Goal: Transaction & Acquisition: Purchase product/service

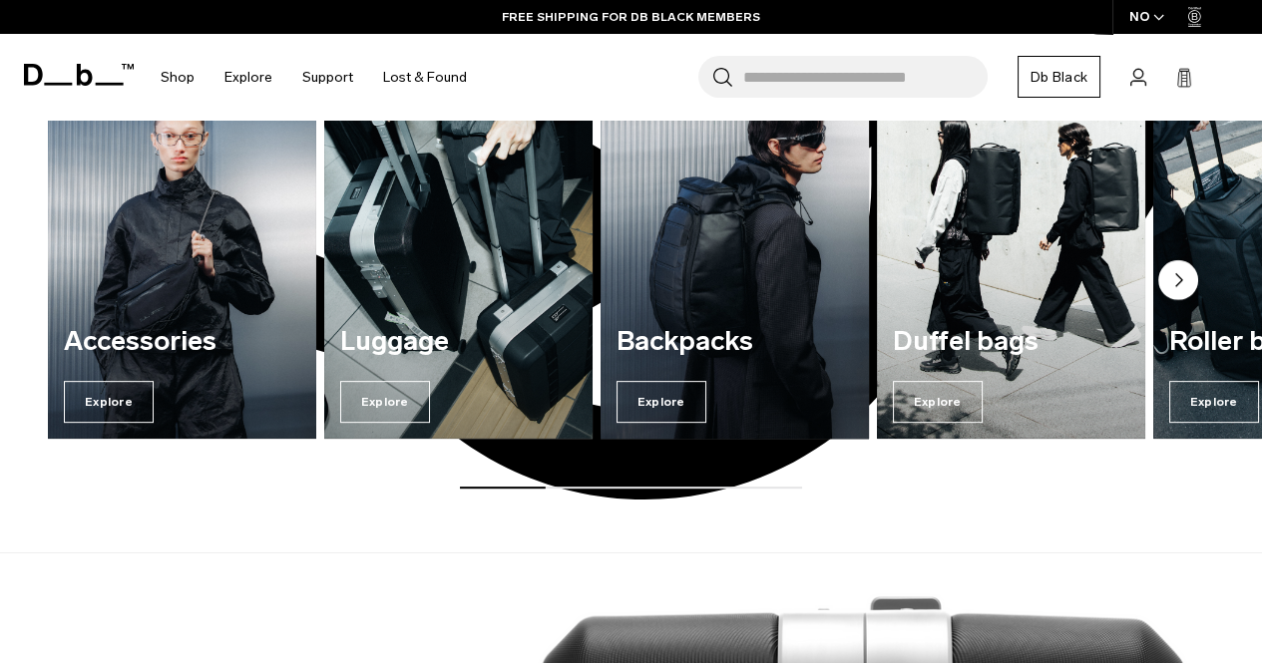
scroll to position [1329, 0]
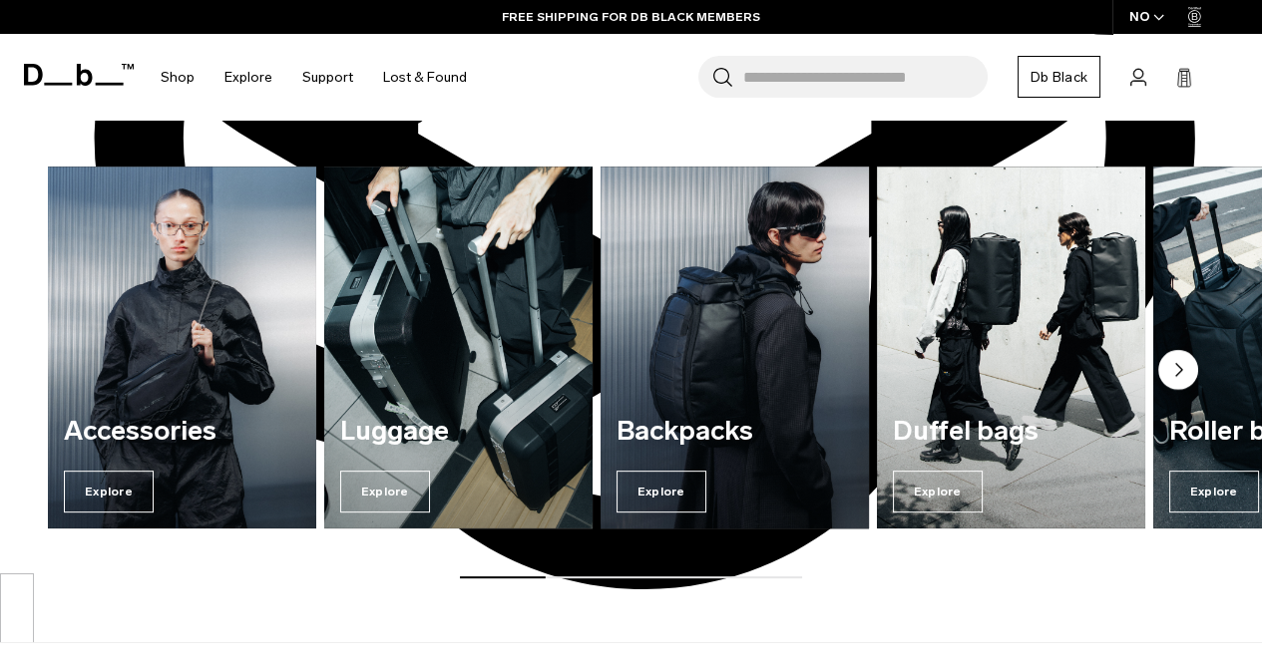
click at [729, 313] on img "3 / 7" at bounding box center [734, 347] width 276 height 373
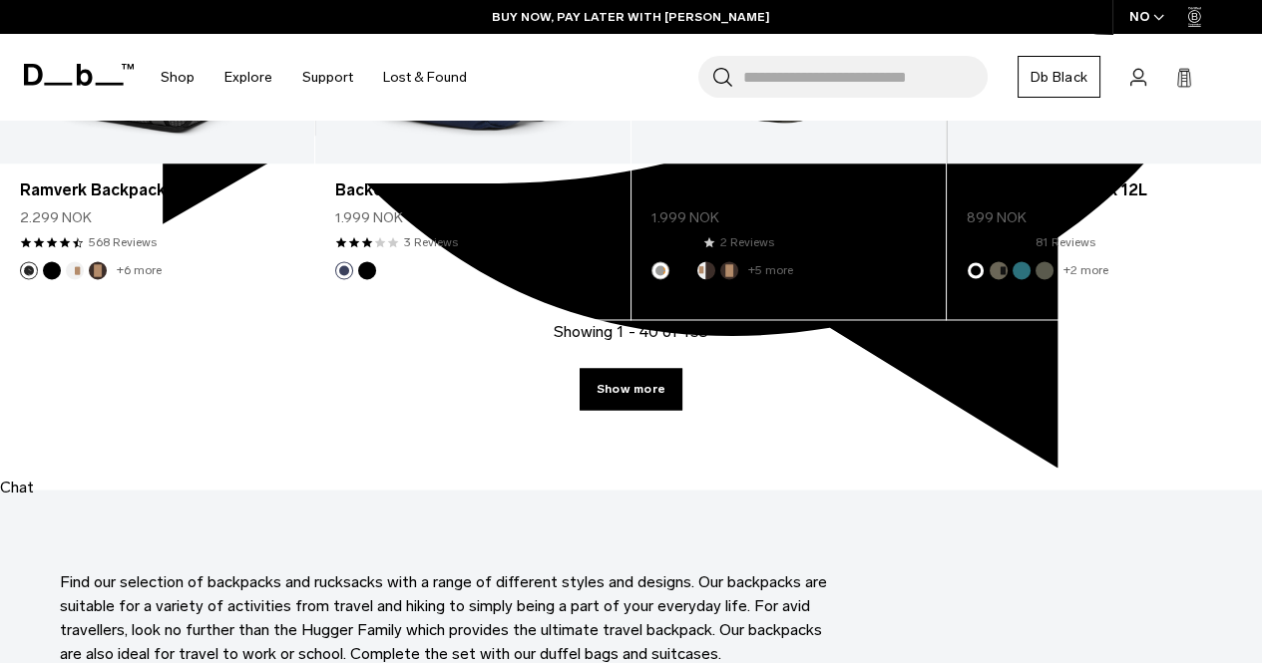
scroll to position [5237, 0]
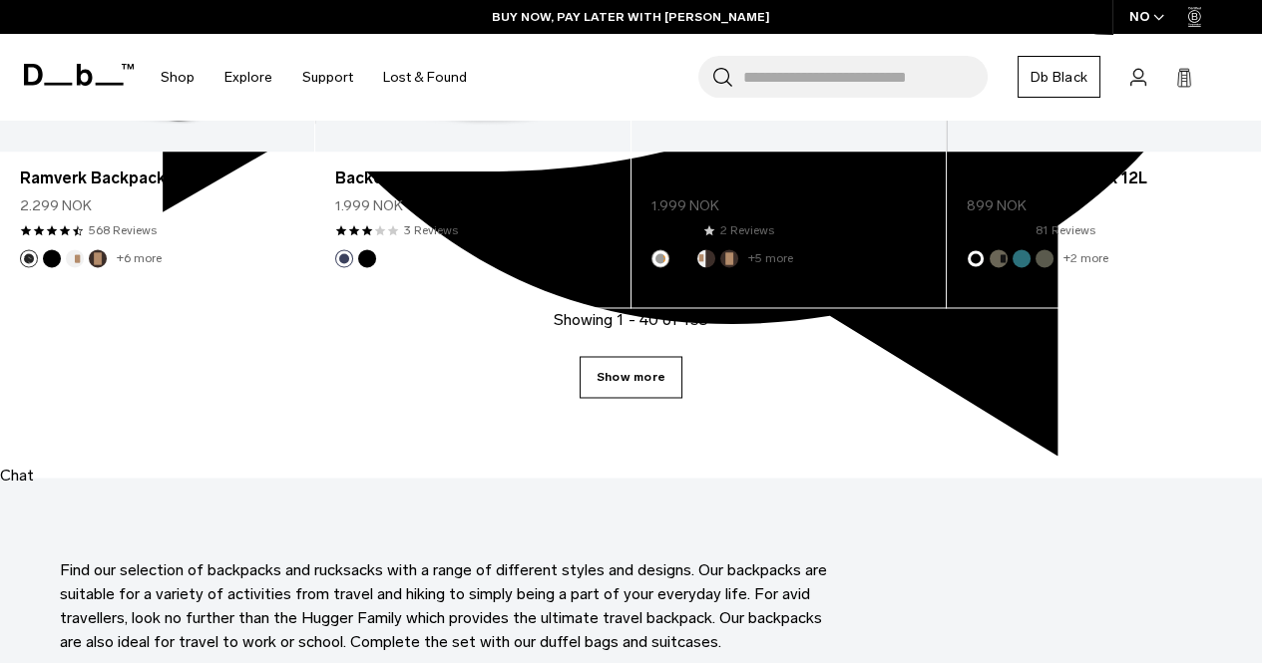
click at [607, 357] on link "Show more" at bounding box center [630, 377] width 103 height 42
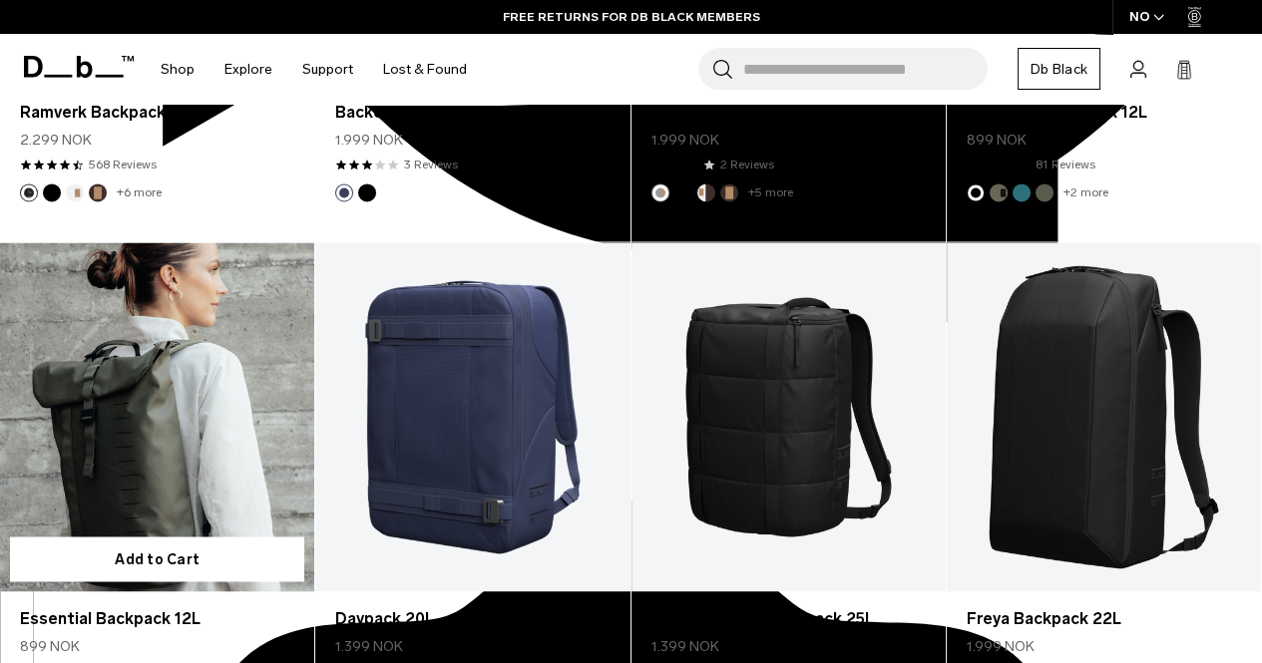
scroll to position [5305, 0]
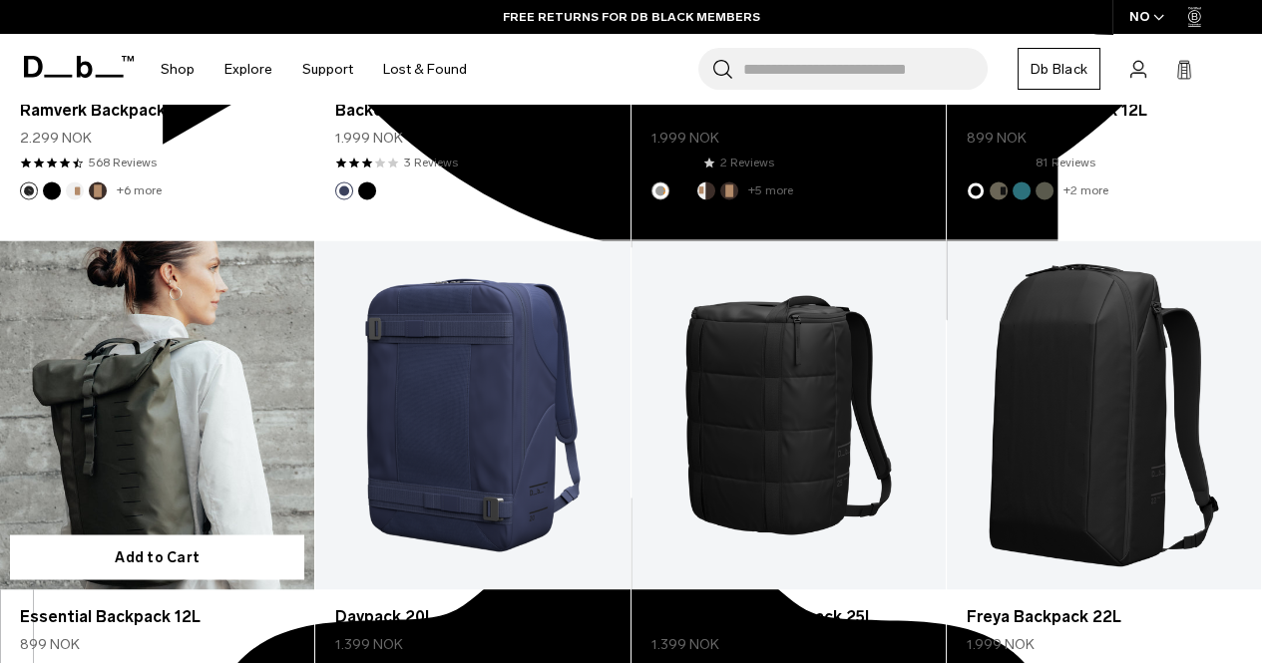
click at [213, 304] on link "Essential Backpack 12L" at bounding box center [157, 414] width 314 height 349
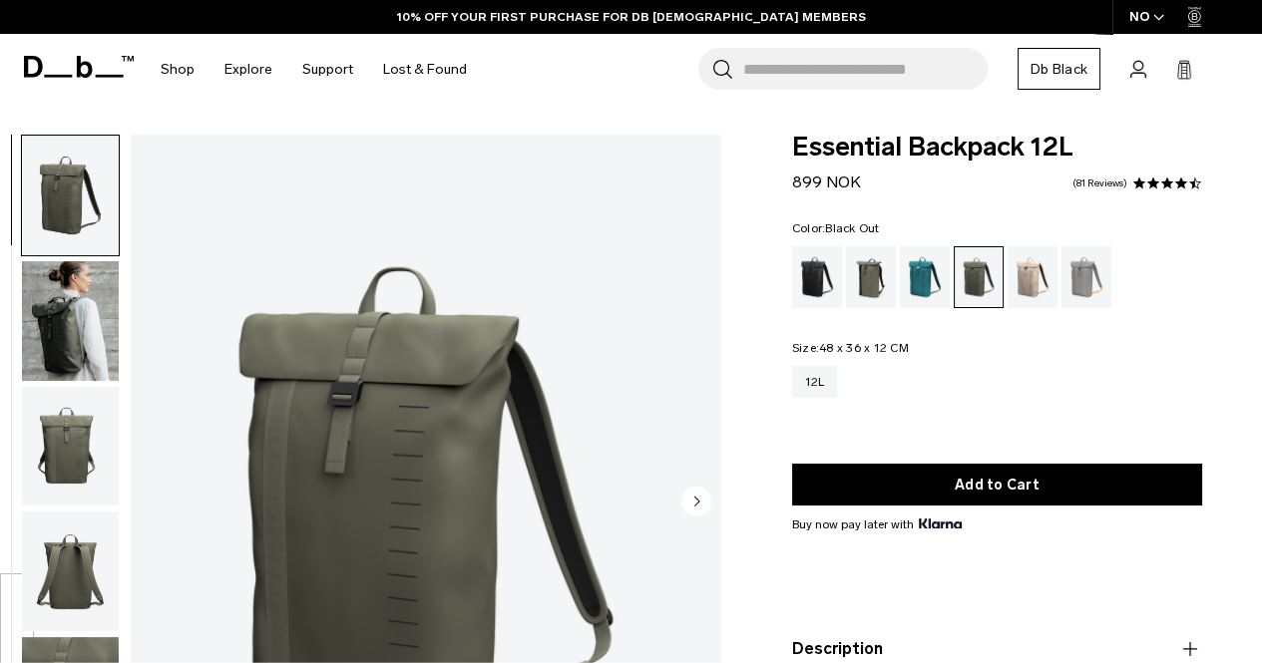
click at [810, 283] on div "Black Out" at bounding box center [817, 277] width 51 height 62
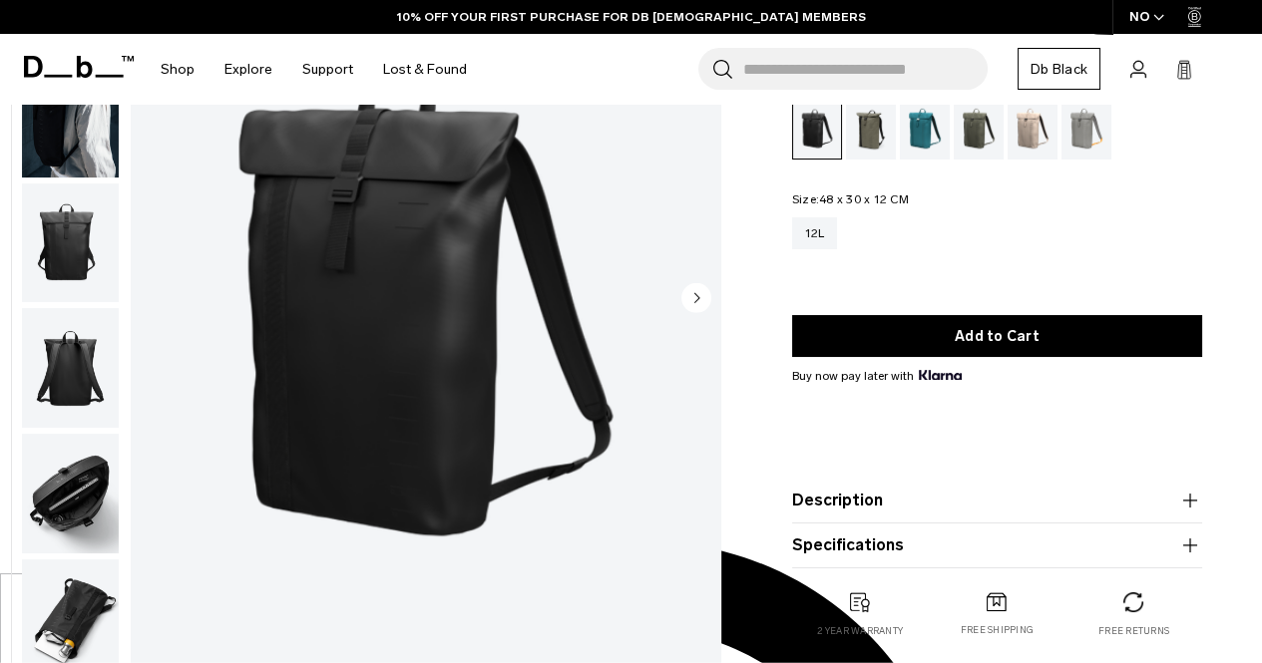
scroll to position [205, 0]
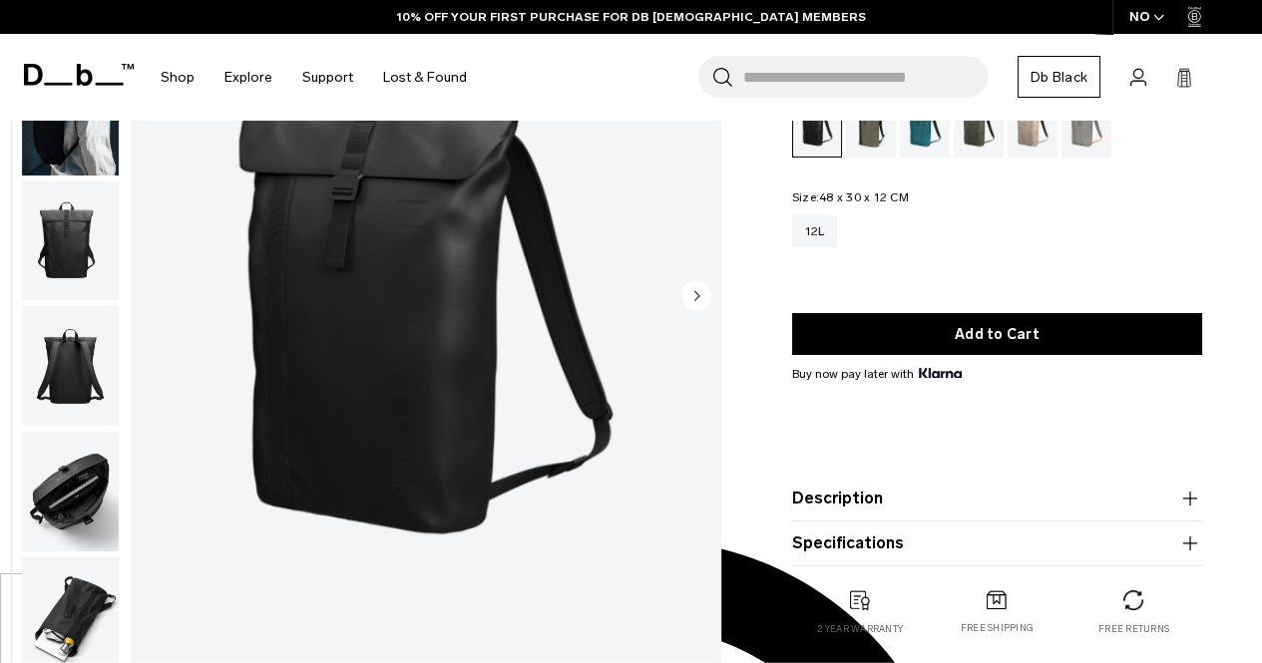
click at [681, 286] on icon "Next slide" at bounding box center [696, 295] width 30 height 30
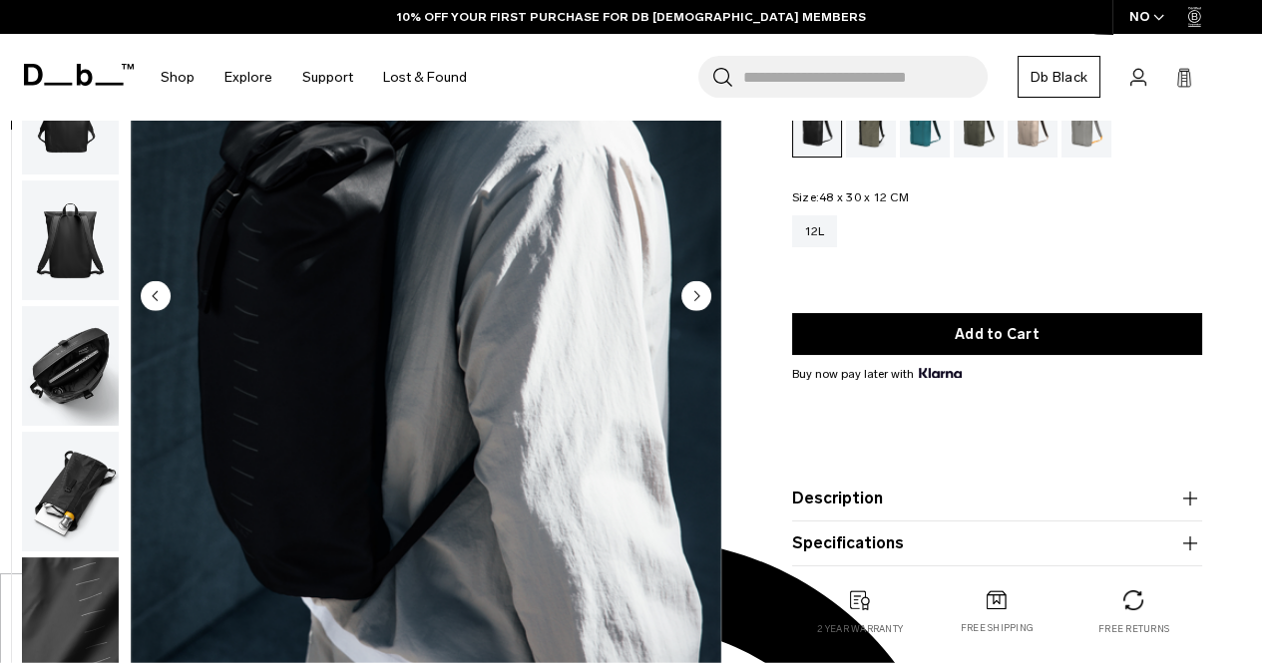
click at [681, 286] on icon "Next slide" at bounding box center [696, 295] width 30 height 30
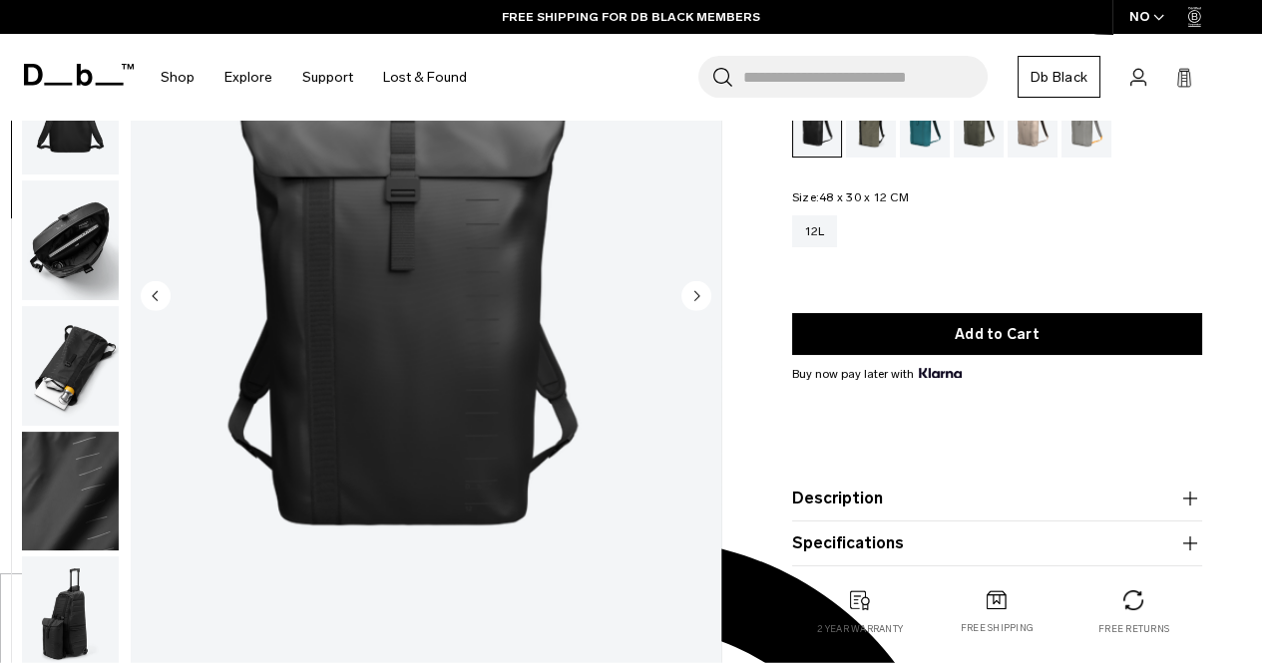
click at [681, 286] on icon "Next slide" at bounding box center [696, 295] width 30 height 30
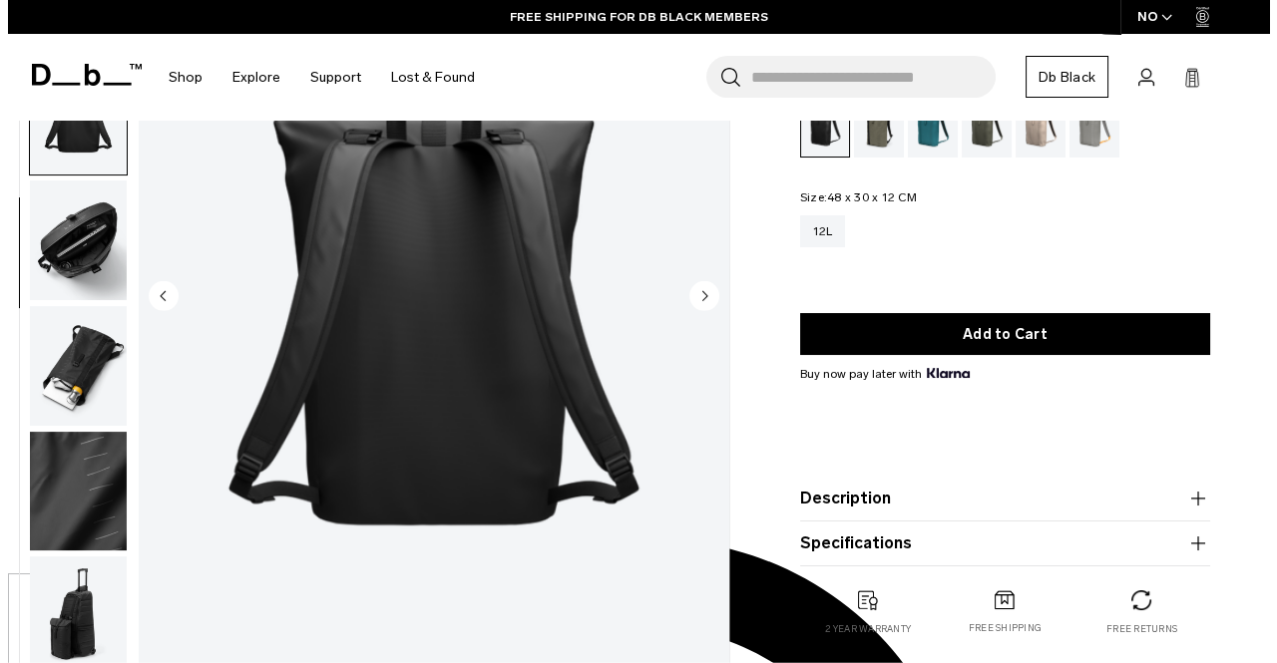
scroll to position [262, 0]
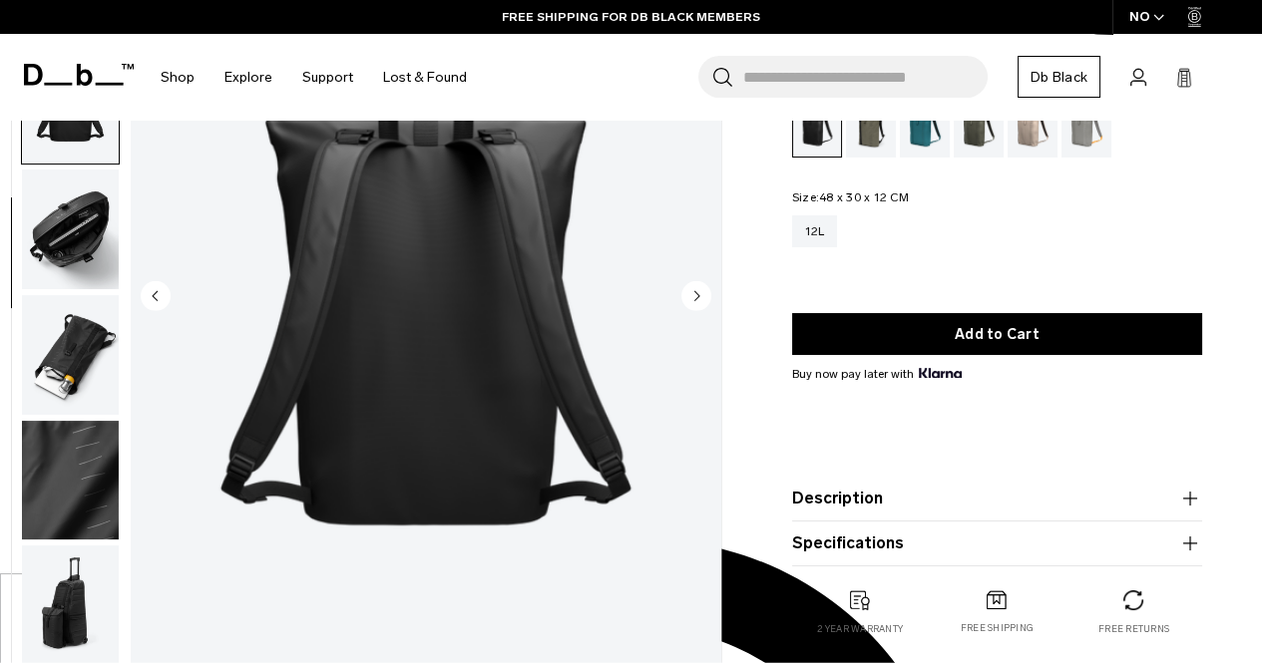
click at [681, 286] on icon "Next slide" at bounding box center [696, 295] width 30 height 30
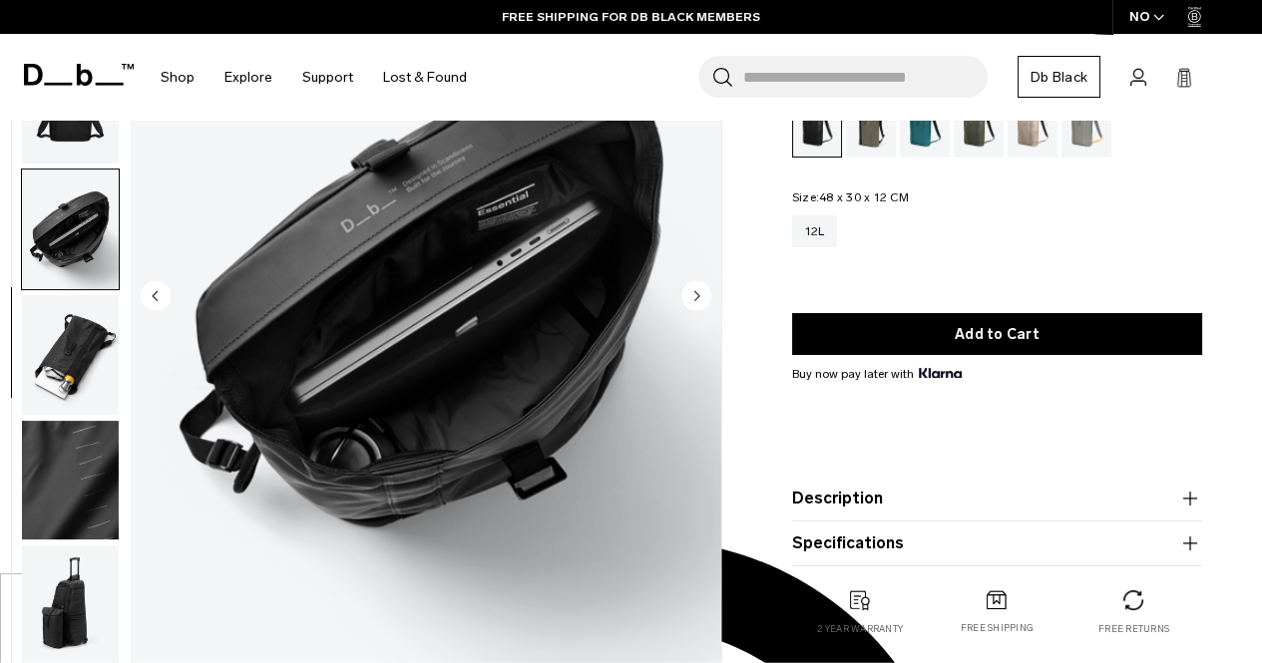
click at [681, 286] on icon "Next slide" at bounding box center [696, 295] width 30 height 30
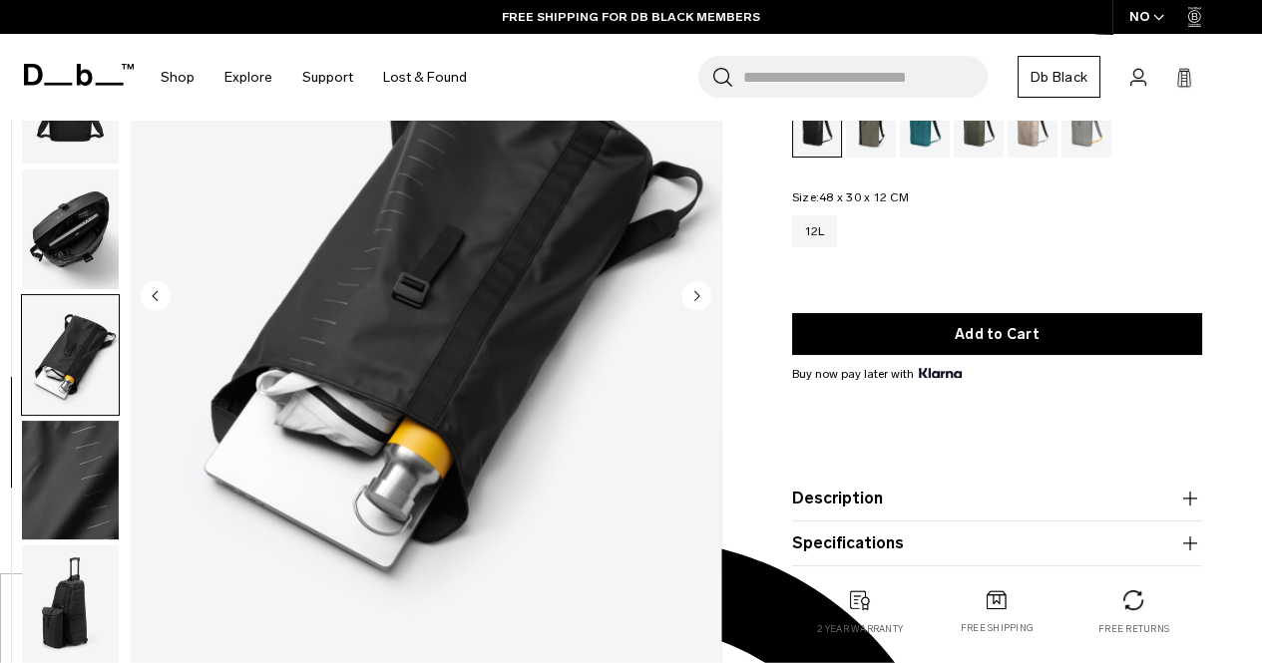
click at [681, 286] on icon "Next slide" at bounding box center [696, 295] width 30 height 30
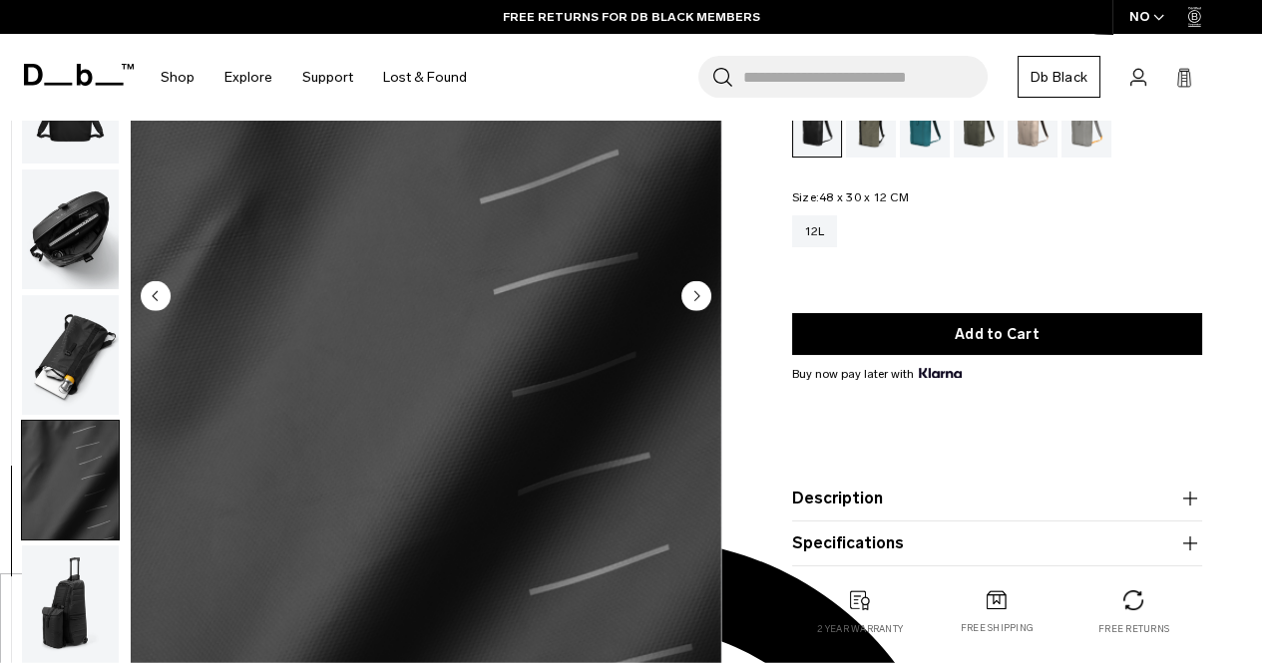
click at [681, 286] on icon "Next slide" at bounding box center [696, 295] width 30 height 30
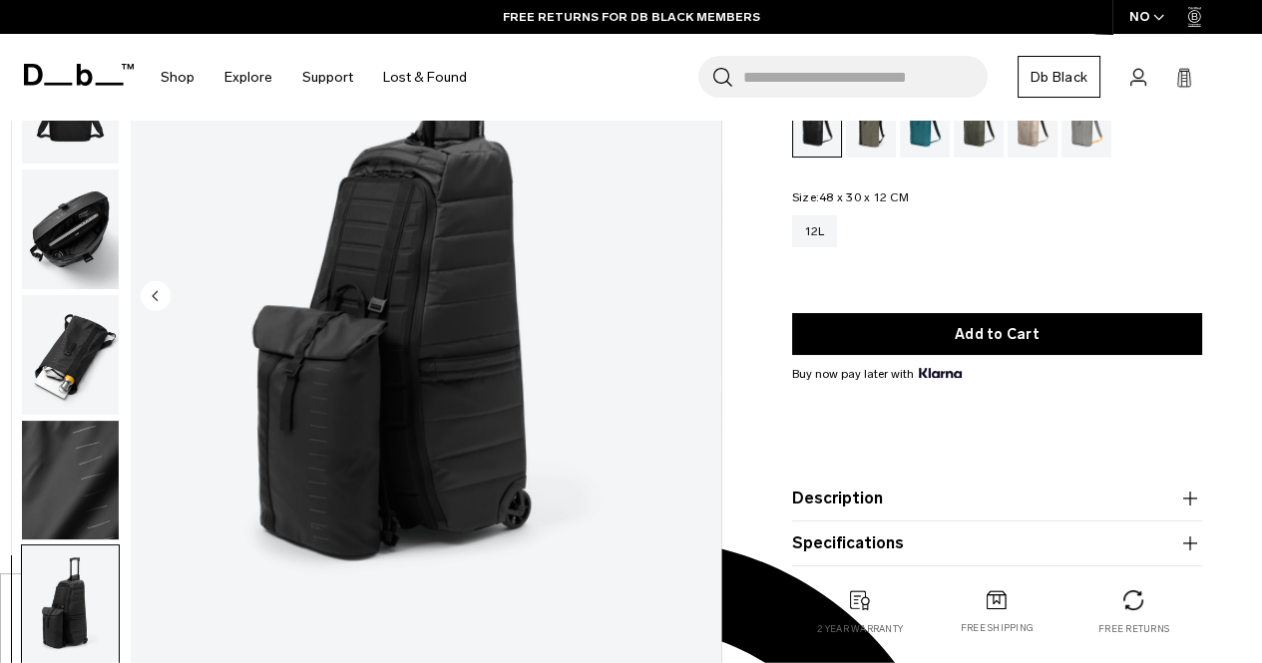
click at [681, 286] on img "8 / 8" at bounding box center [426, 297] width 590 height 737
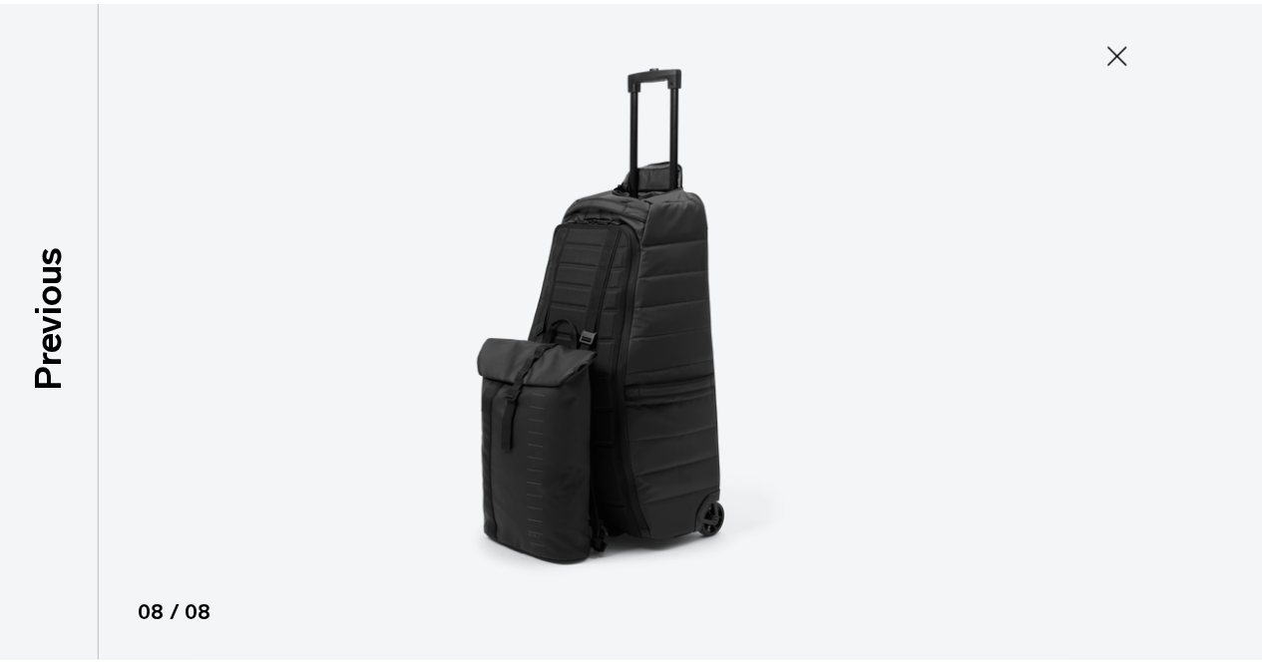
scroll to position [252, 0]
click at [1125, 57] on icon at bounding box center [1130, 53] width 20 height 20
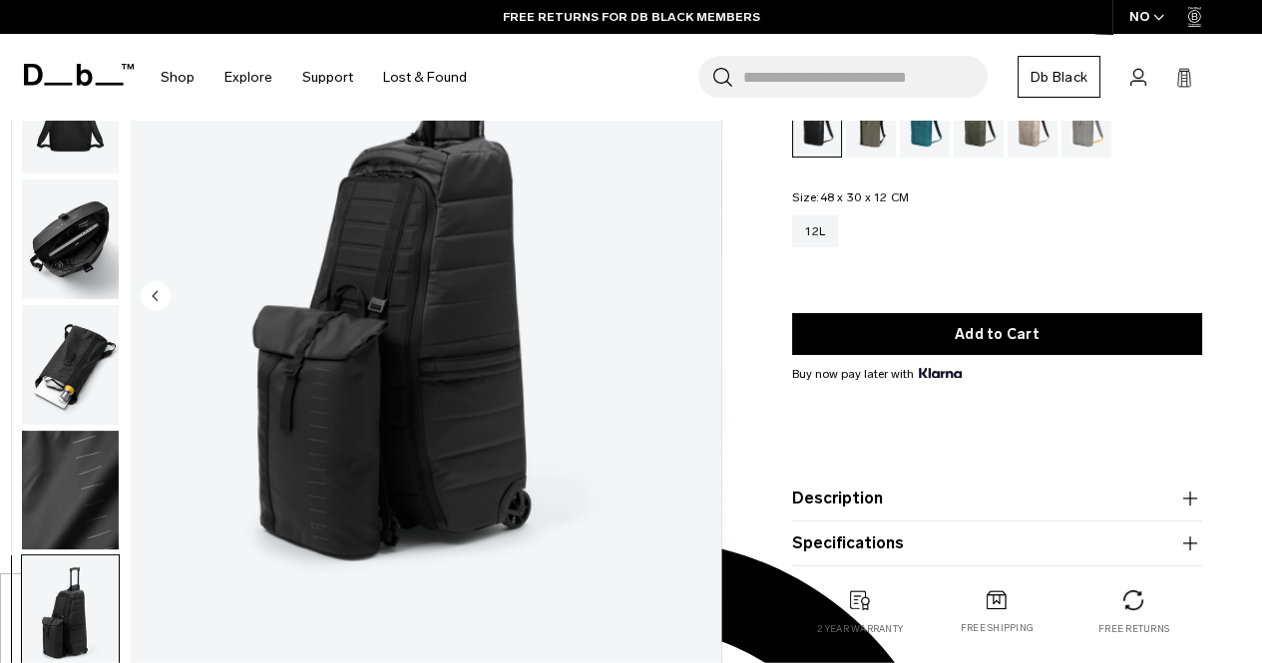
scroll to position [262, 0]
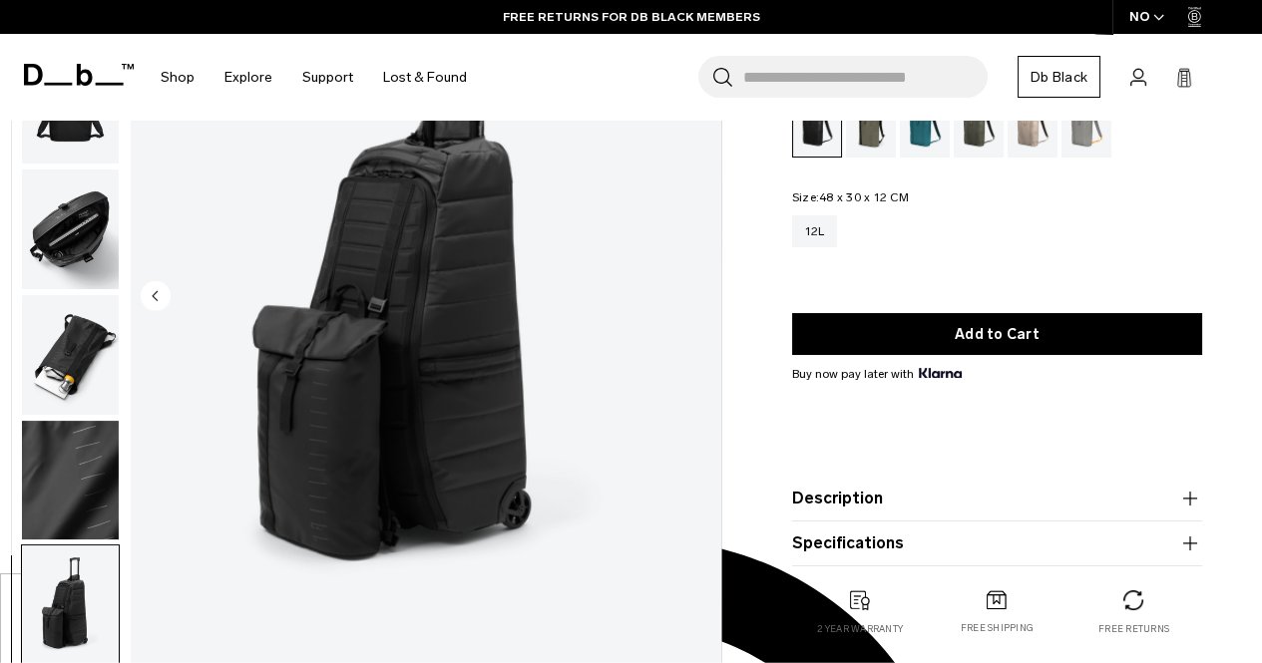
click at [87, 227] on img "button" at bounding box center [70, 230] width 97 height 120
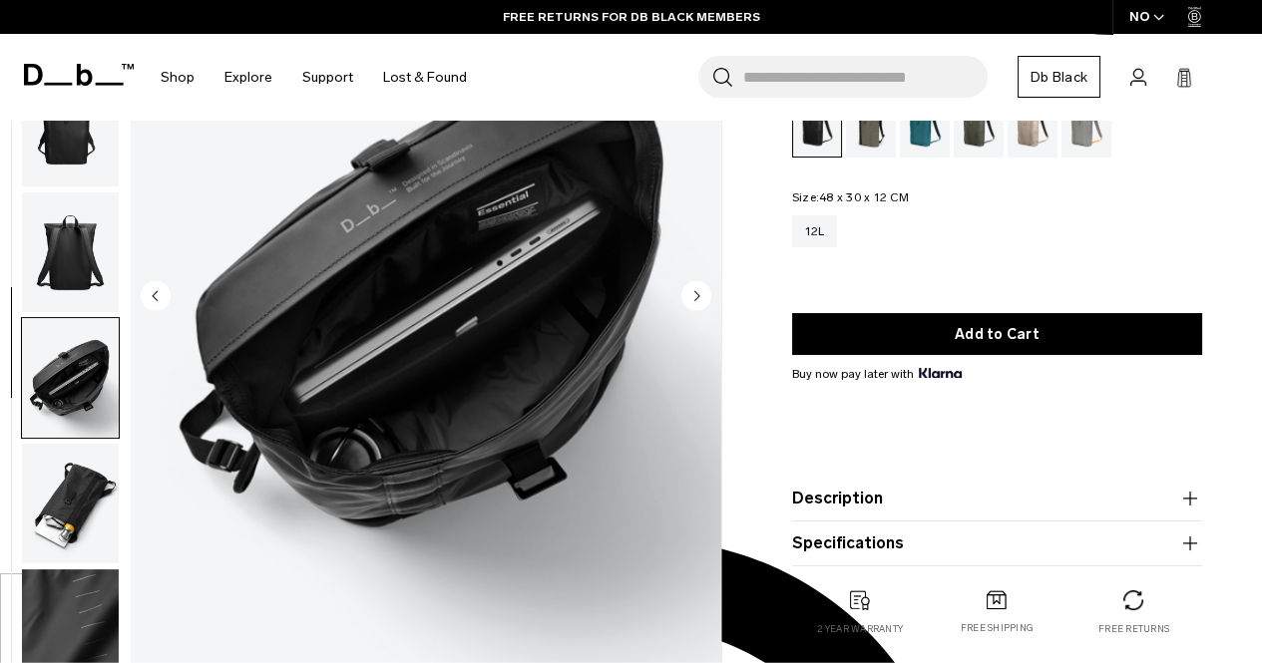
scroll to position [102, 0]
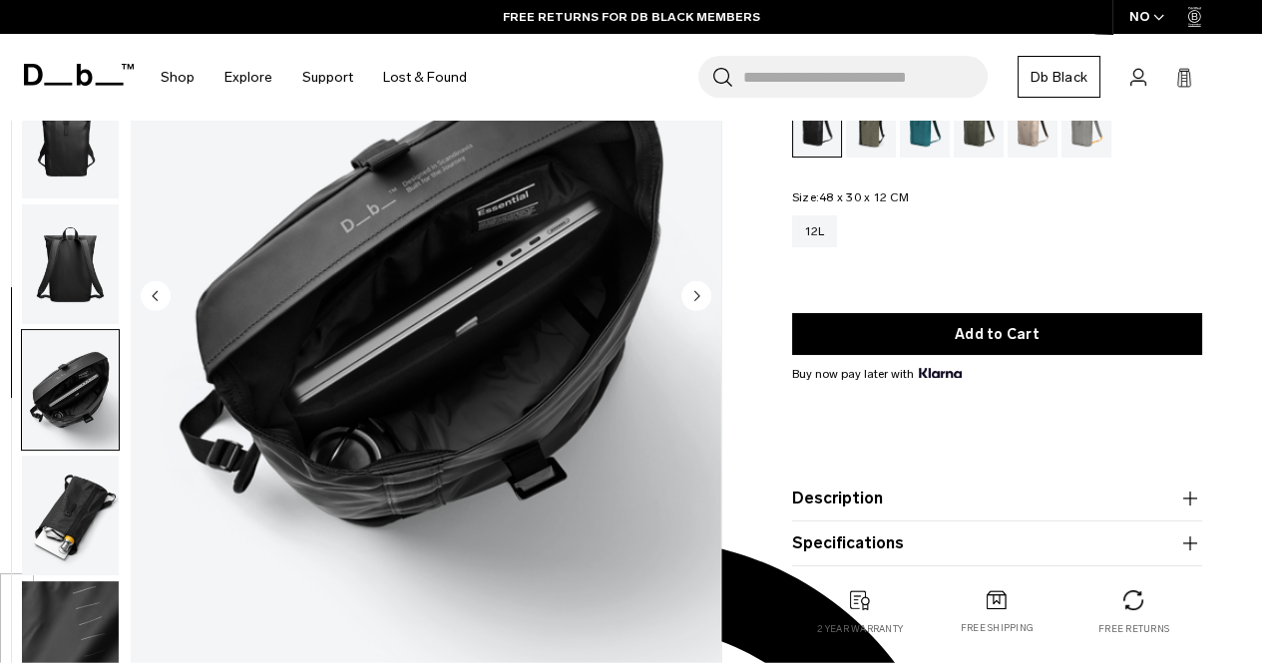
click at [66, 164] on img "button" at bounding box center [70, 140] width 97 height 120
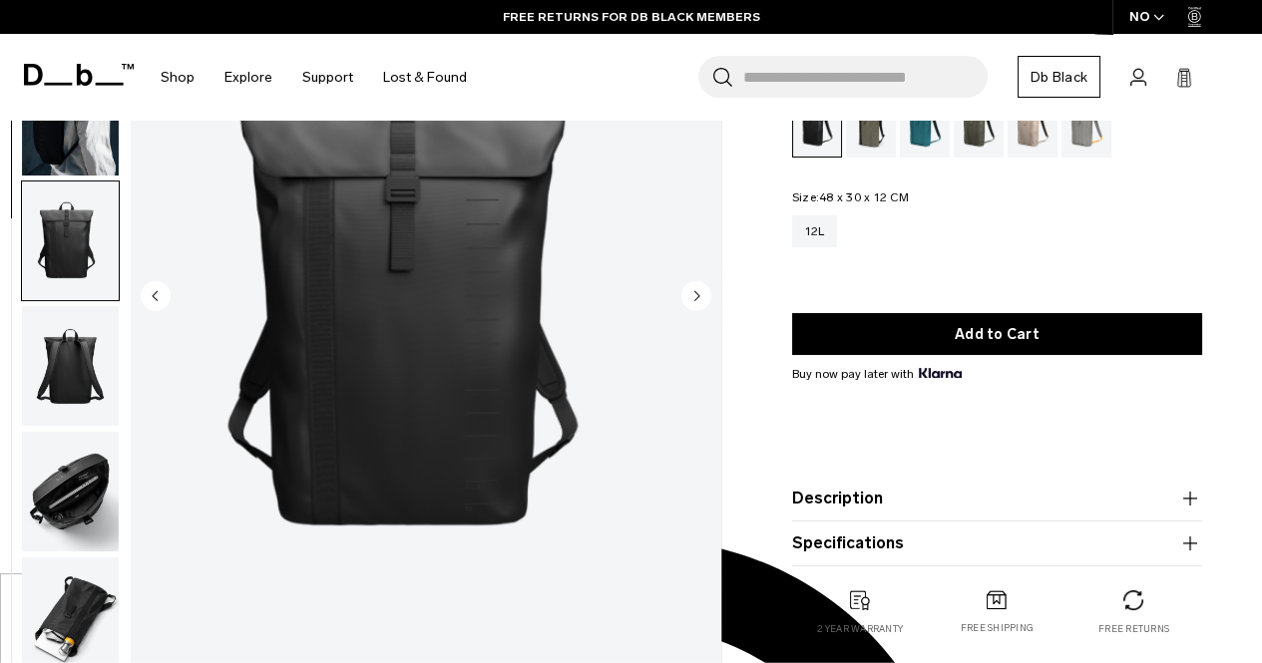
scroll to position [134, 0]
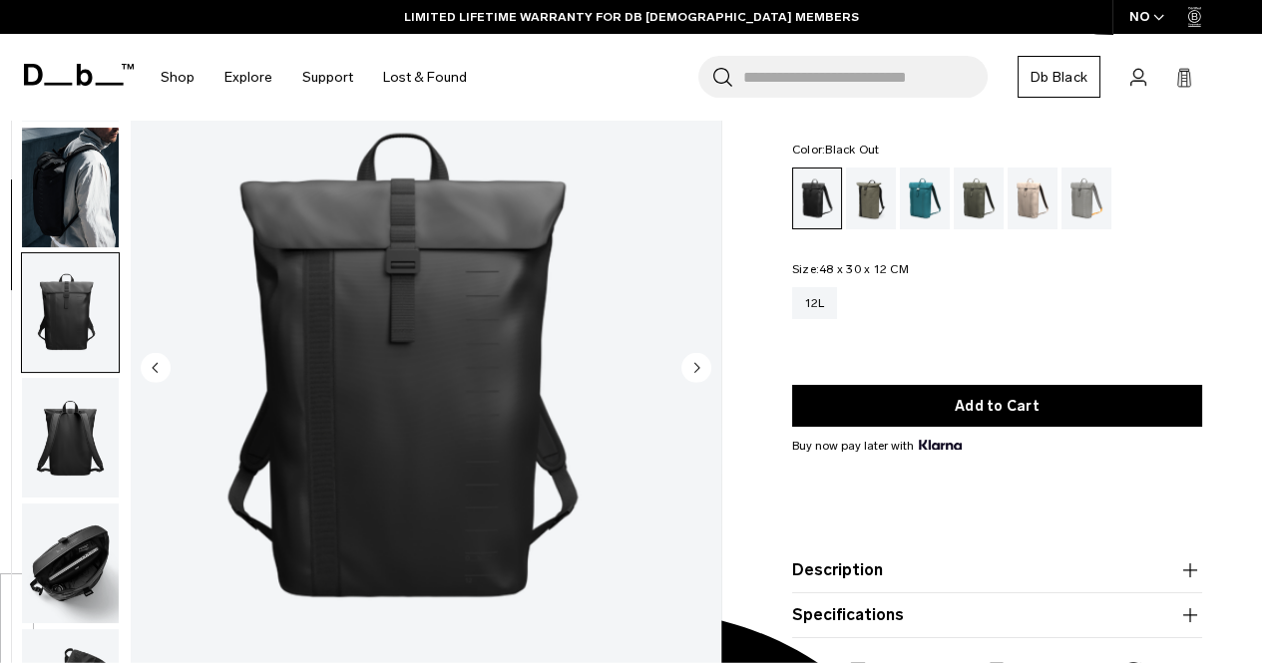
click at [73, 192] on img "button" at bounding box center [70, 188] width 97 height 120
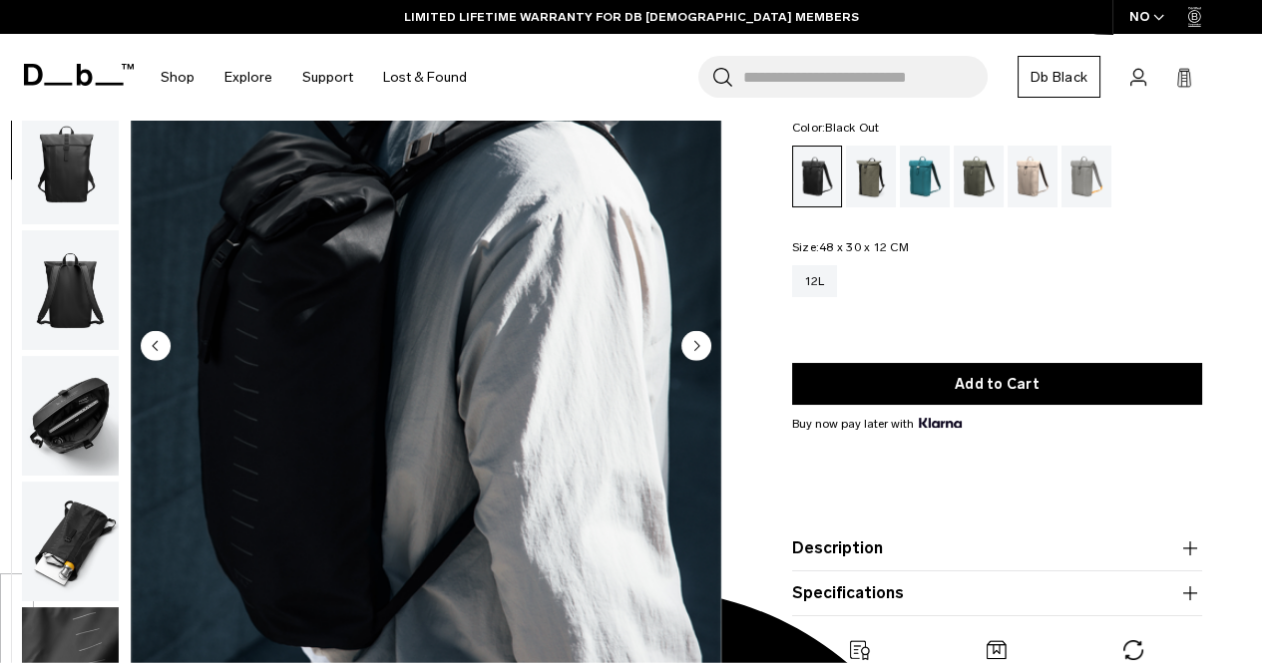
scroll to position [138, 0]
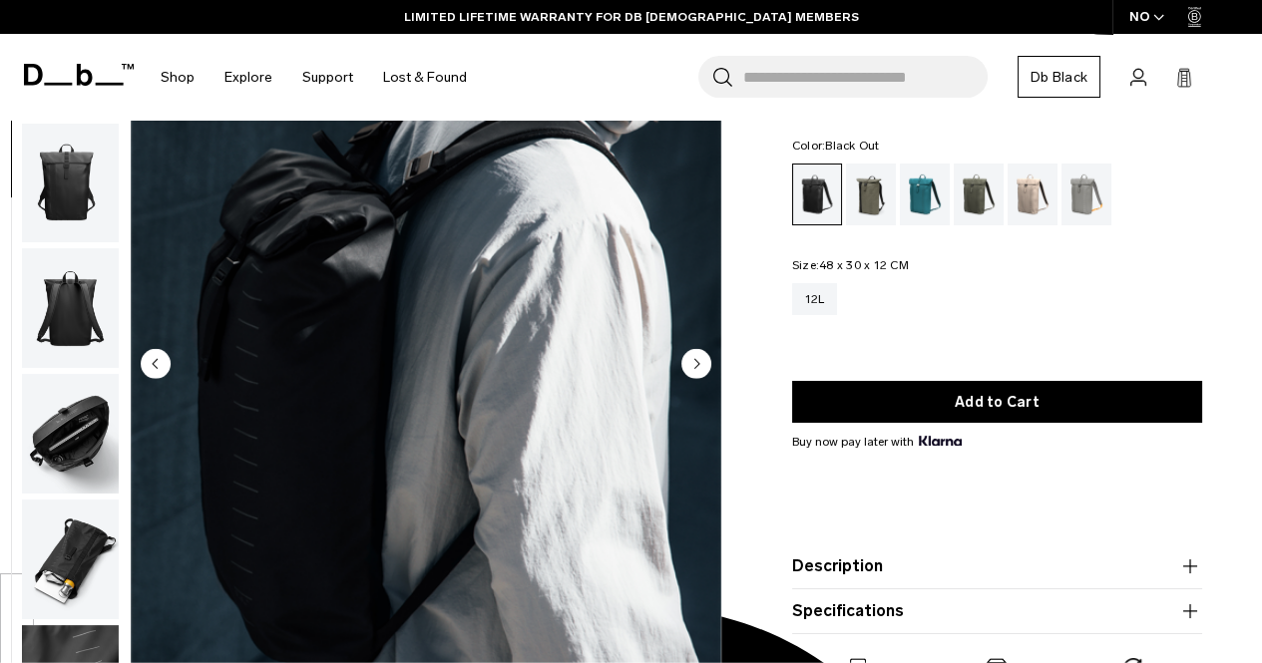
click at [71, 189] on img "button" at bounding box center [70, 184] width 97 height 120
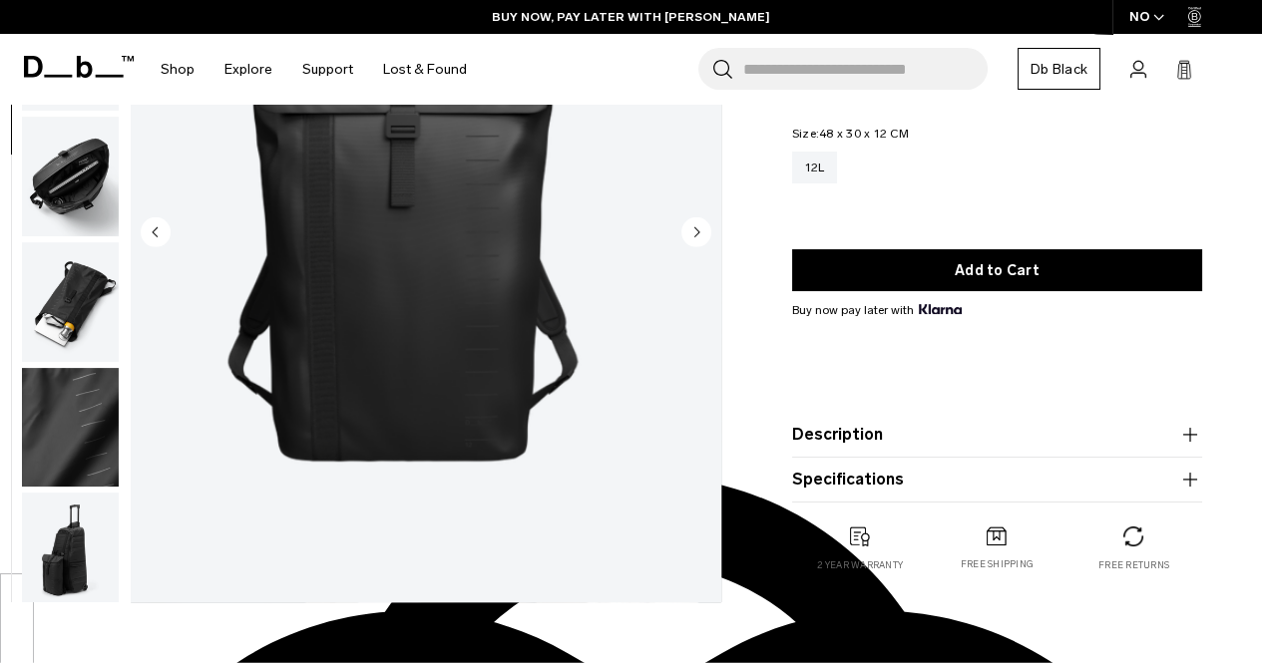
scroll to position [266, 0]
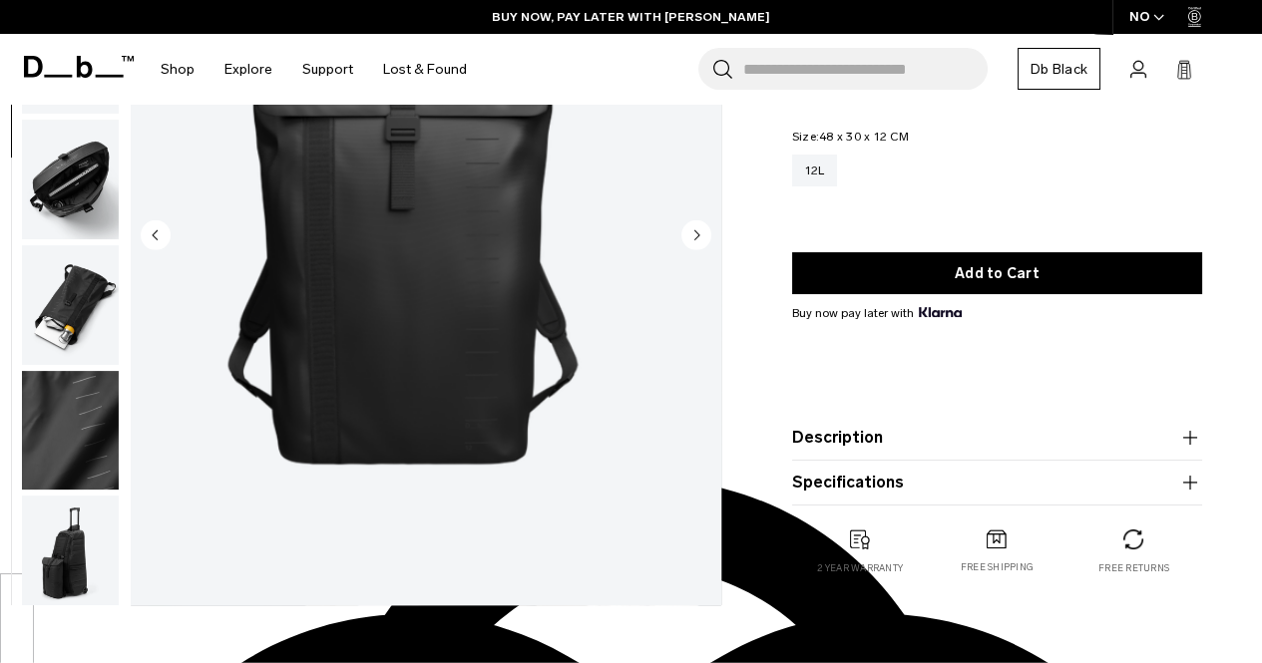
click at [1009, 445] on button "Description" at bounding box center [997, 438] width 410 height 24
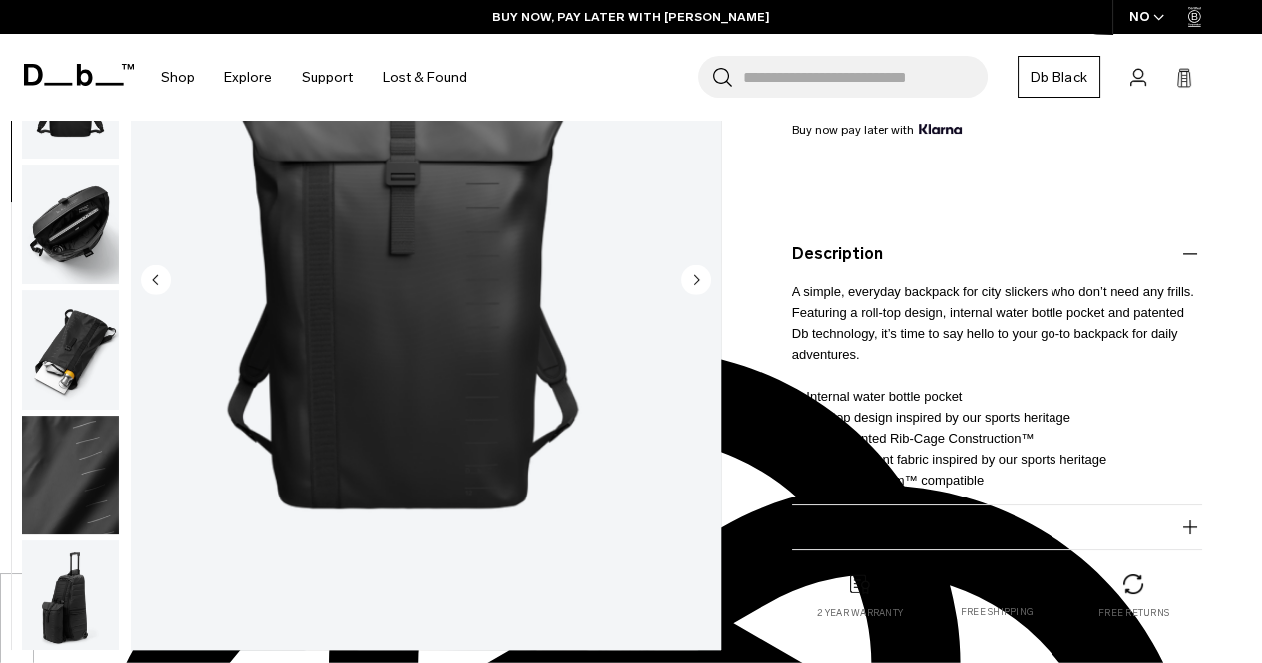
scroll to position [398, 0]
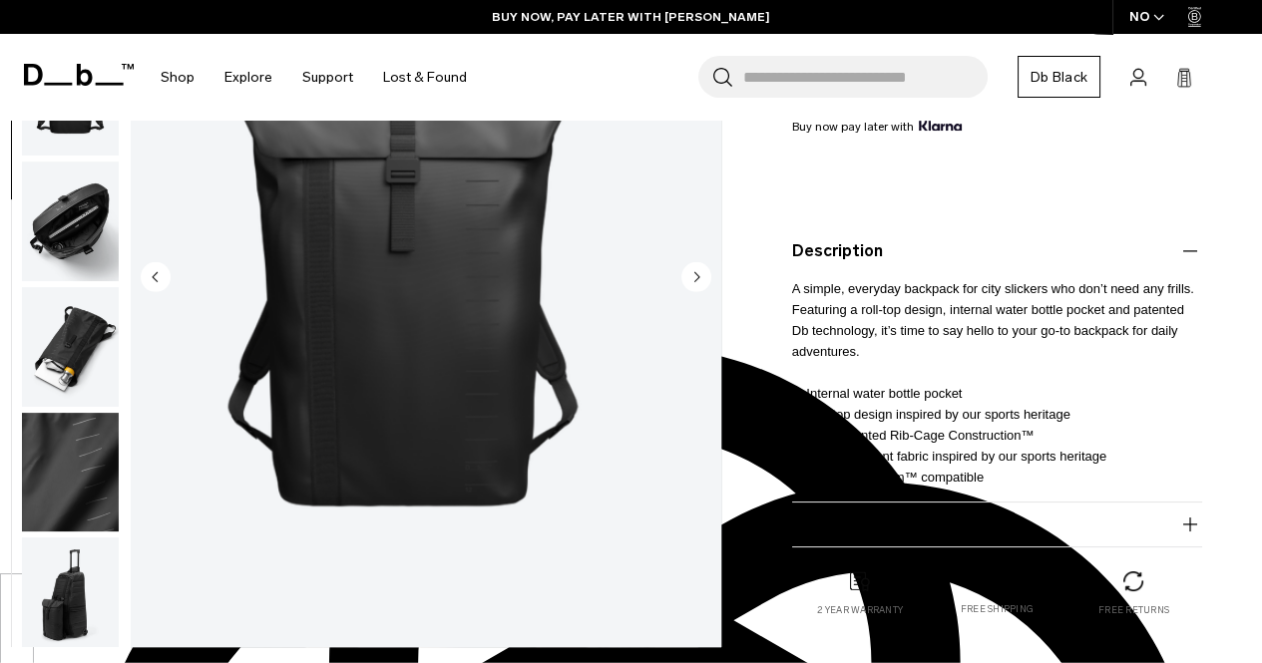
click at [926, 541] on product-accordion "Specifications Volume 12 Litres Dimensions 48 x 30 x 12 CM (H x W x D) Weight 0…" at bounding box center [997, 525] width 410 height 45
click at [883, 526] on button "Specifications" at bounding box center [997, 525] width 410 height 24
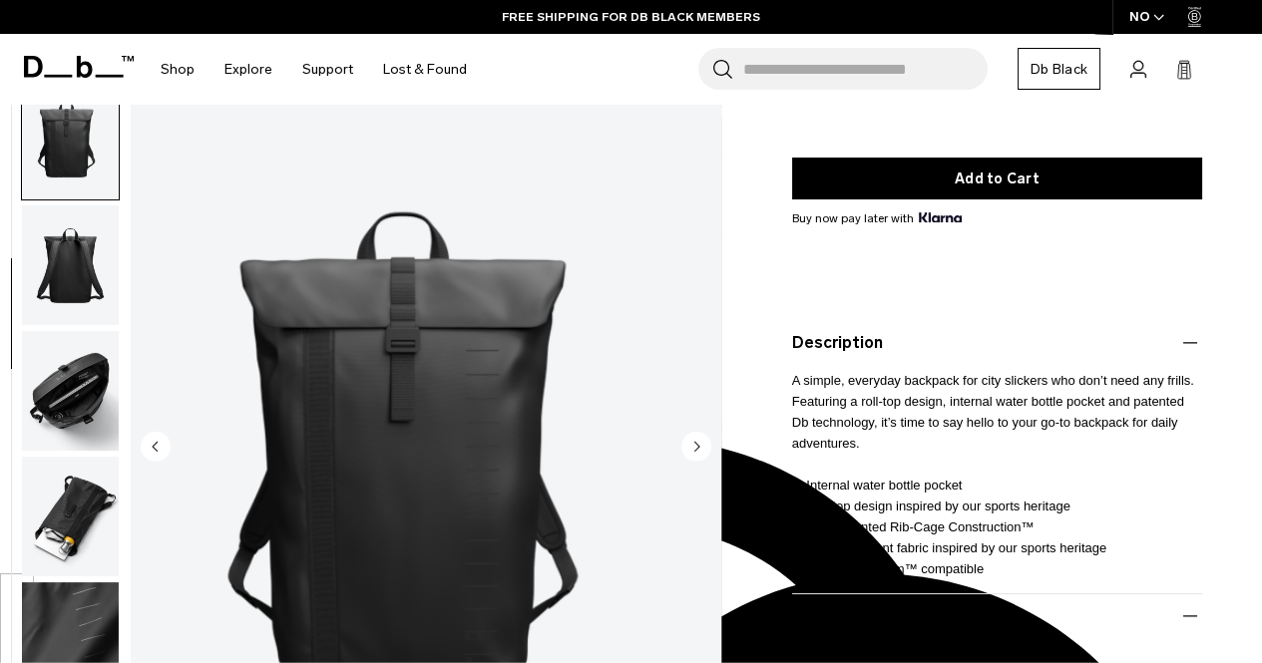
scroll to position [0, 0]
